Goal: Find specific page/section: Find specific page/section

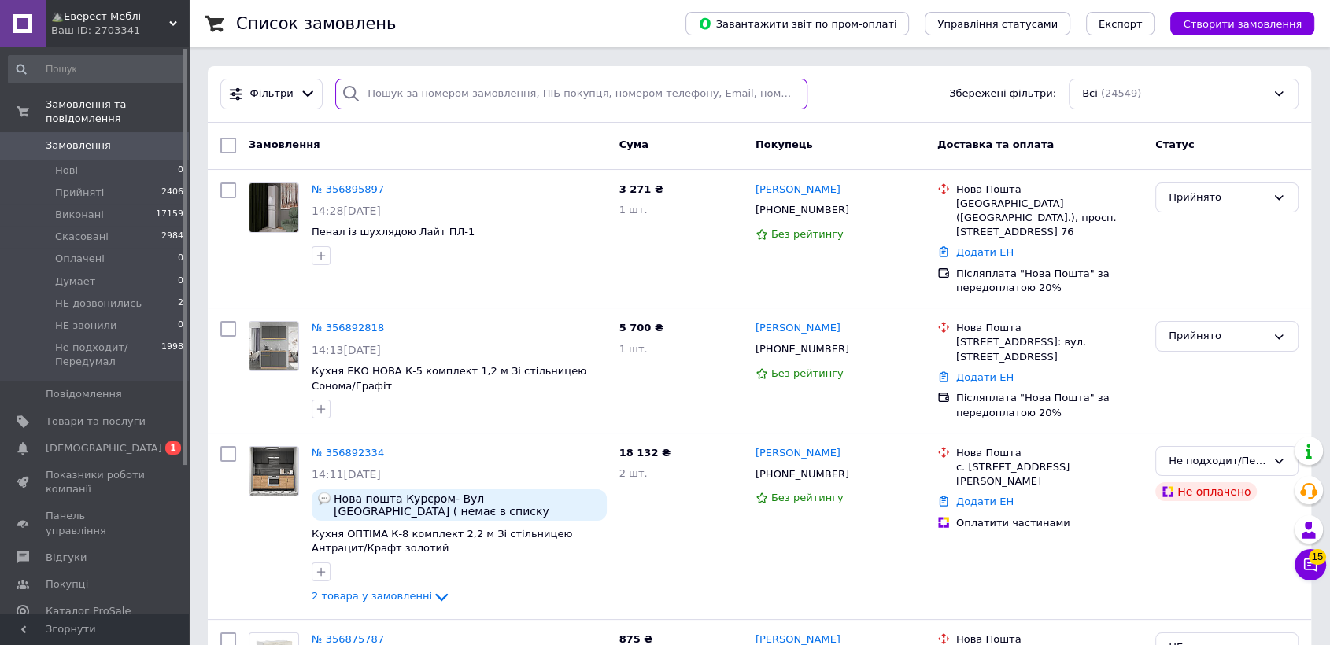
click at [375, 101] on input "search" at bounding box center [571, 94] width 472 height 31
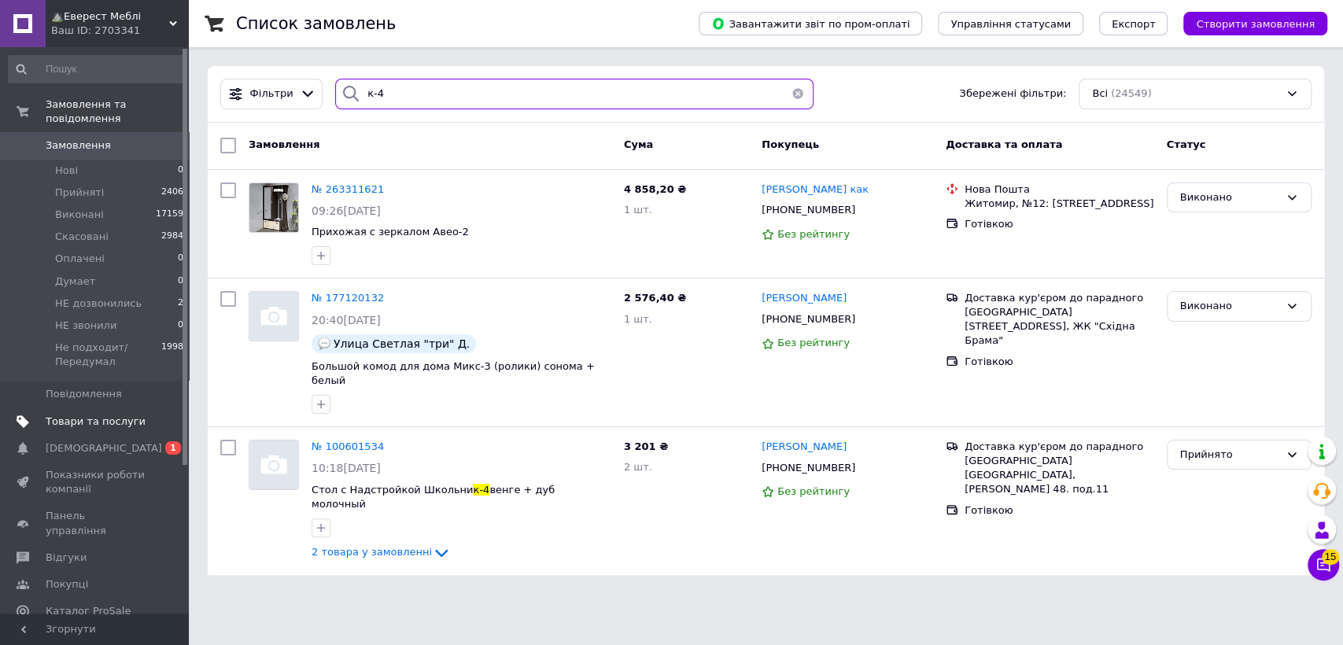
type input "к-4"
click at [87, 415] on link "Товари та послуги" at bounding box center [96, 421] width 193 height 27
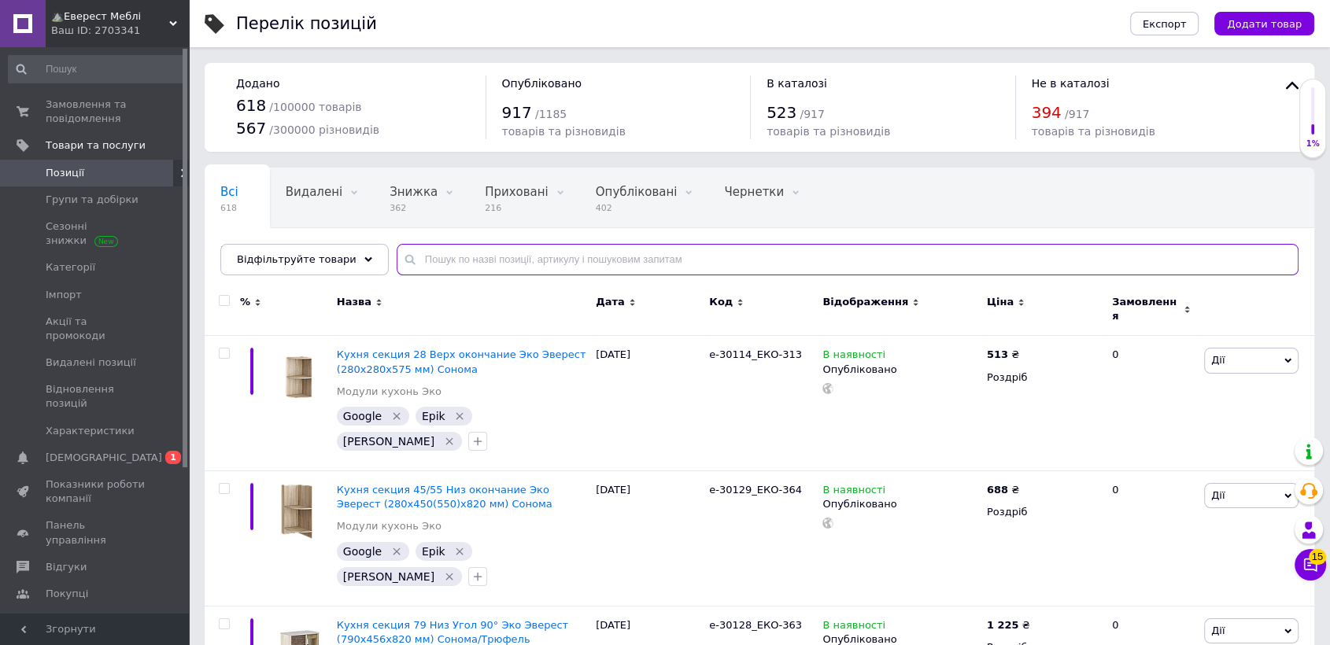
click at [429, 249] on input "text" at bounding box center [848, 259] width 902 height 31
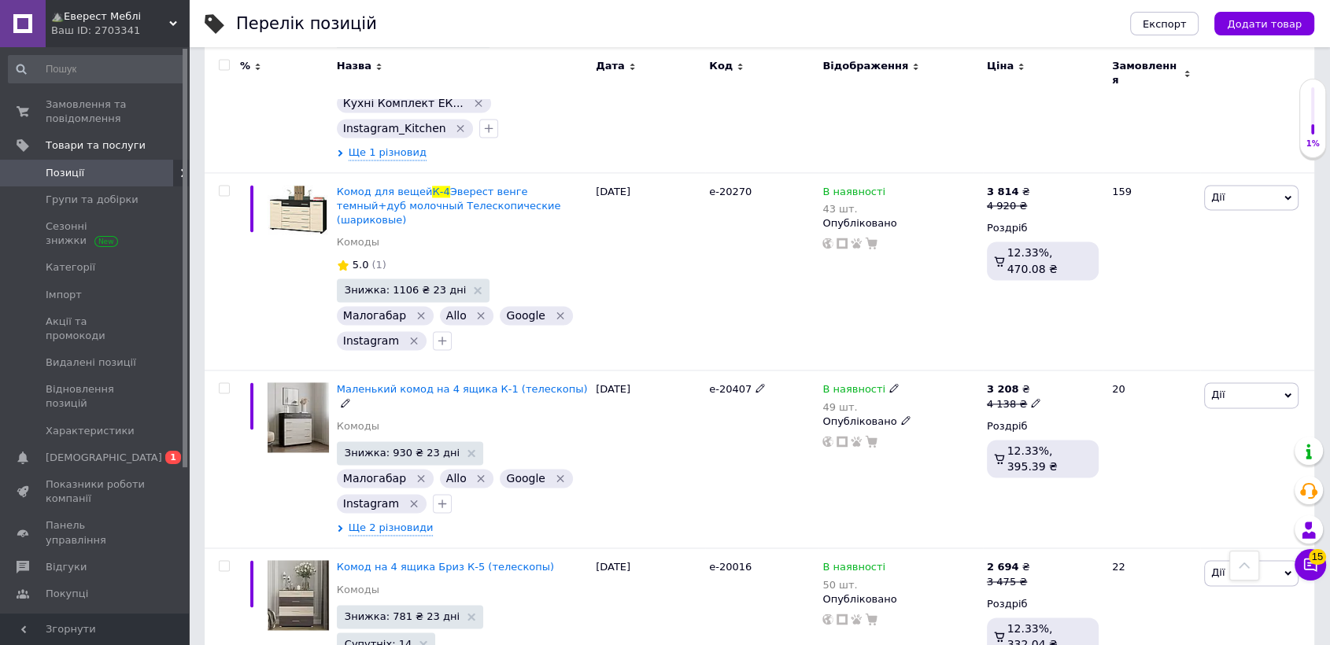
scroll to position [2361, 0]
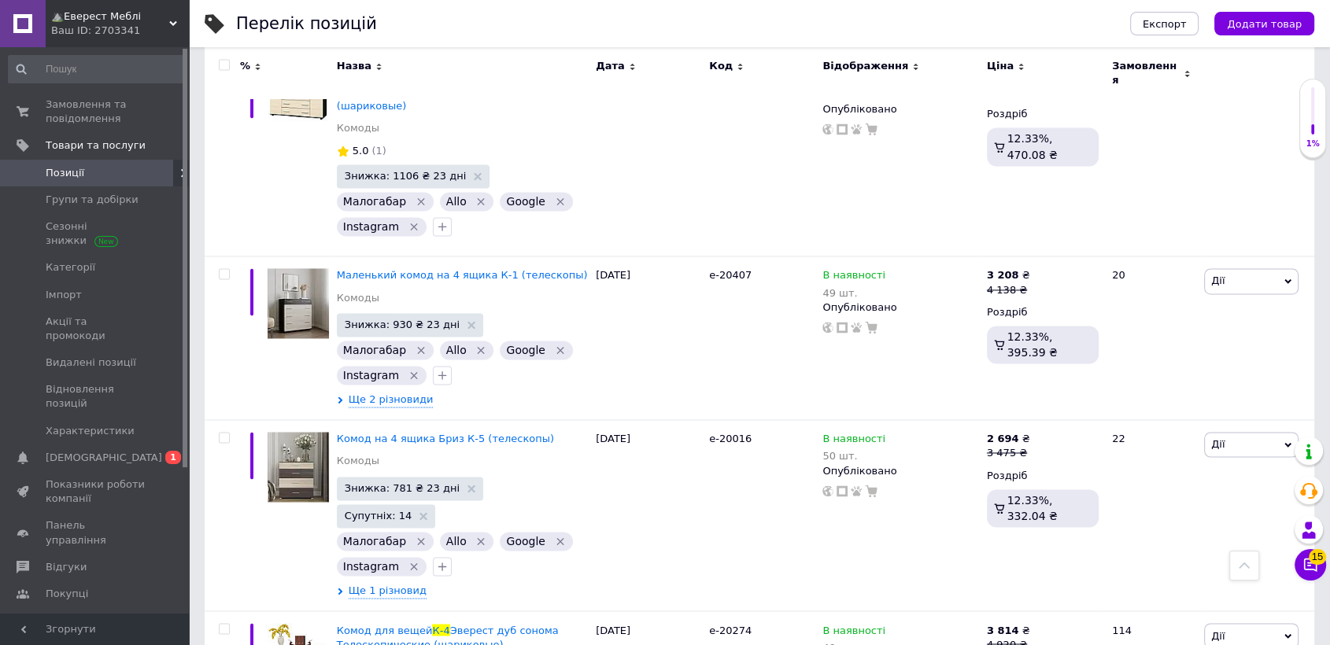
type input "к-4"
